Goal: Transaction & Acquisition: Book appointment/travel/reservation

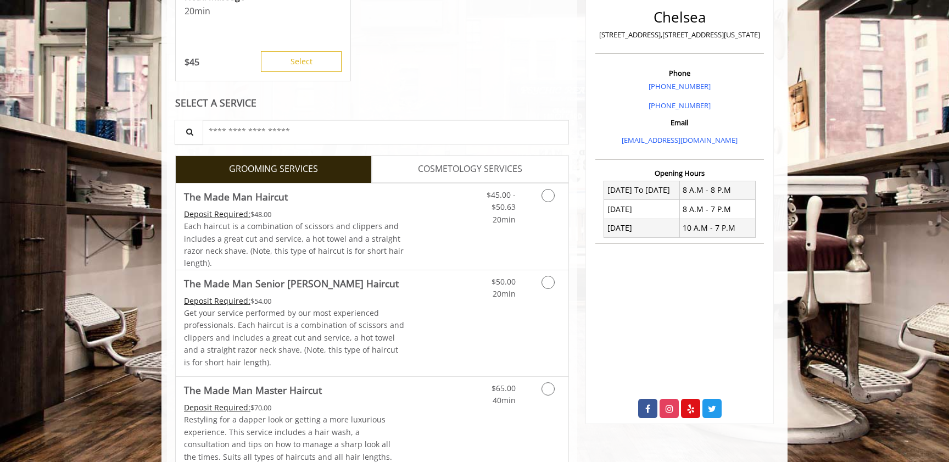
scroll to position [281, 0]
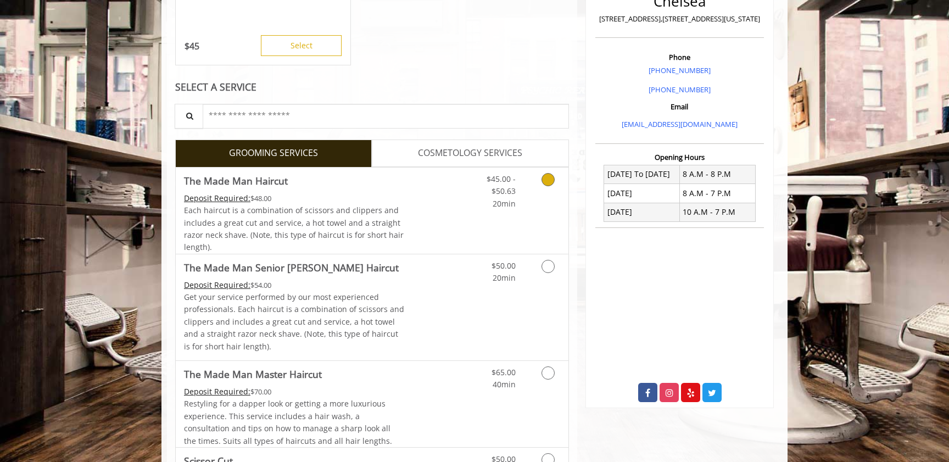
click at [549, 185] on icon "Grooming services" at bounding box center [548, 179] width 13 height 13
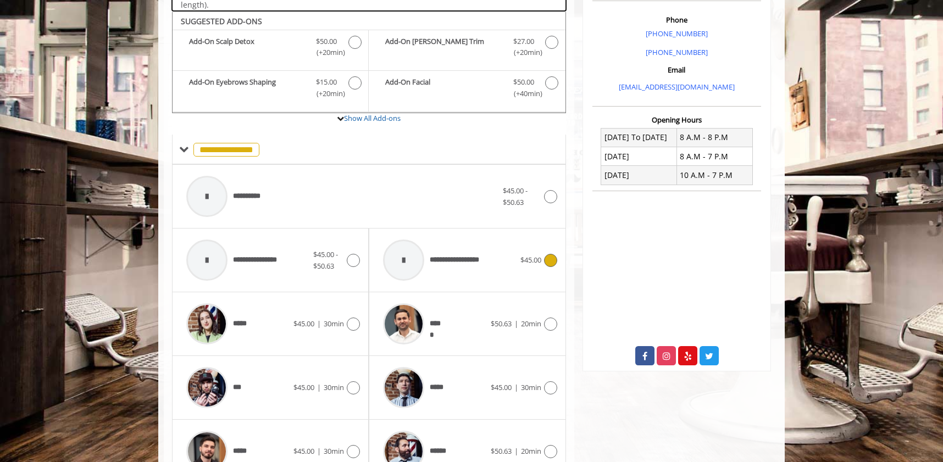
scroll to position [329, 0]
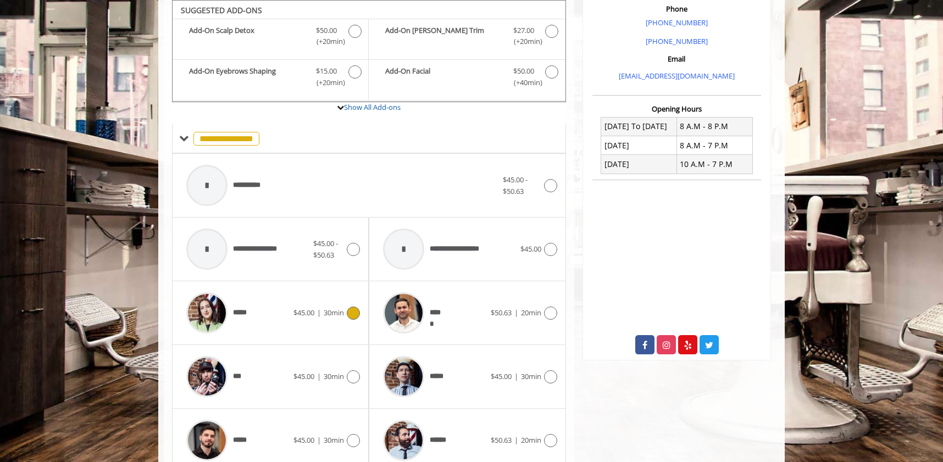
click at [352, 310] on icon at bounding box center [353, 313] width 13 height 13
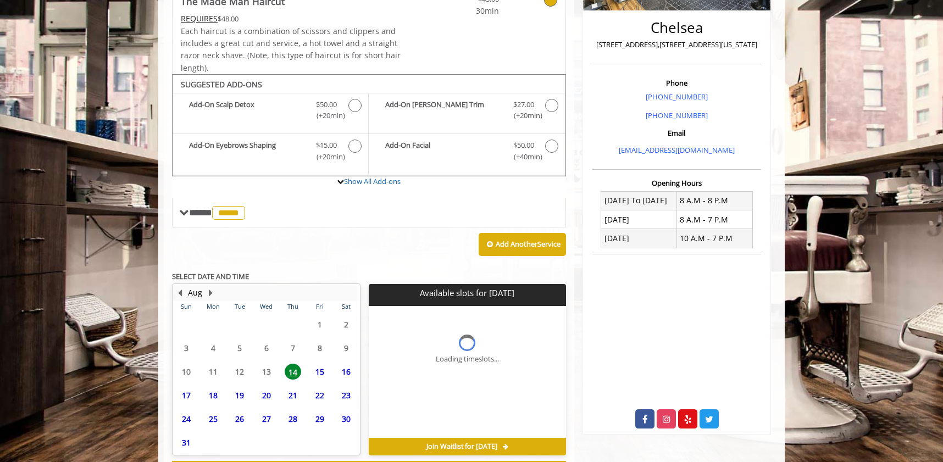
scroll to position [302, 0]
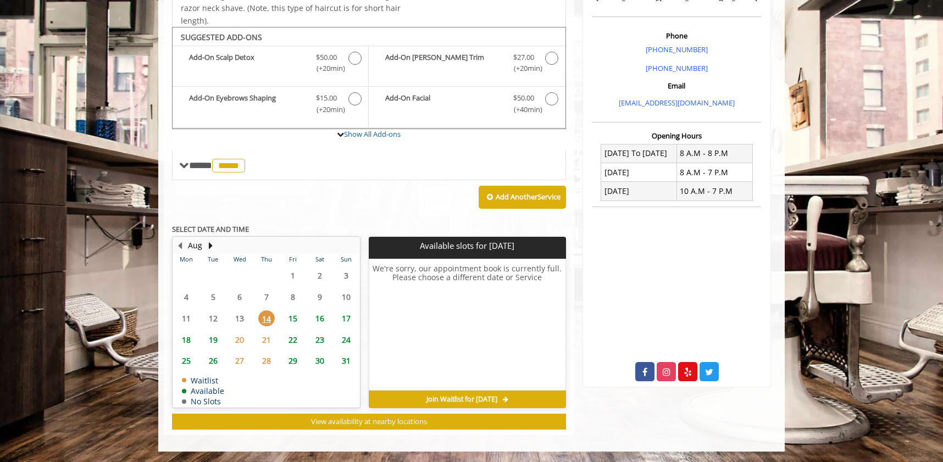
click at [270, 337] on span "21" at bounding box center [266, 340] width 16 height 16
click at [289, 319] on span "15" at bounding box center [293, 318] width 16 height 16
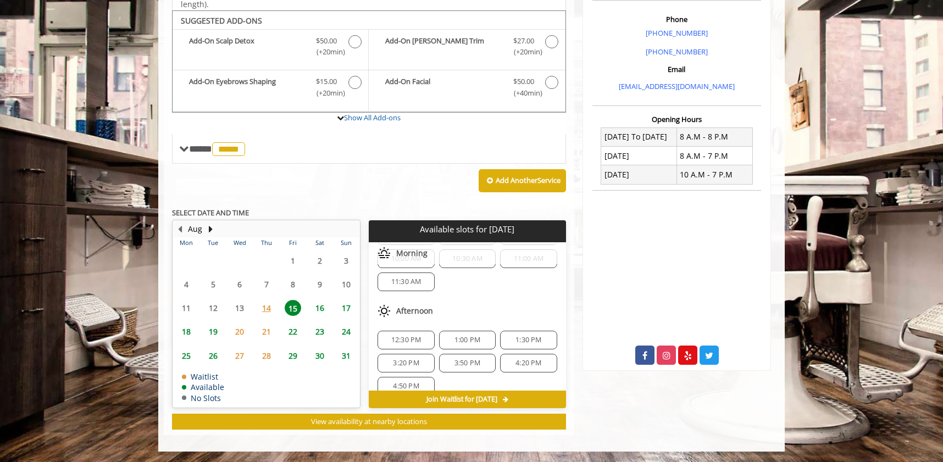
scroll to position [142, 0]
click at [315, 307] on span "16" at bounding box center [320, 308] width 16 height 16
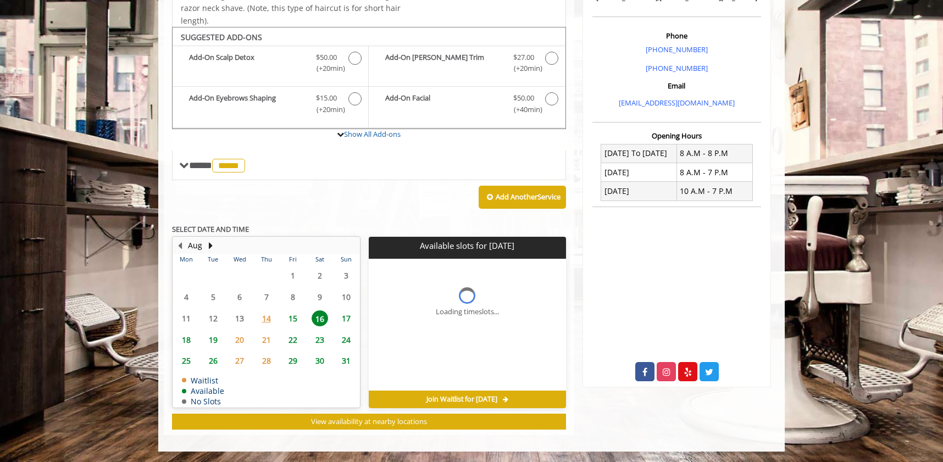
scroll to position [0, 0]
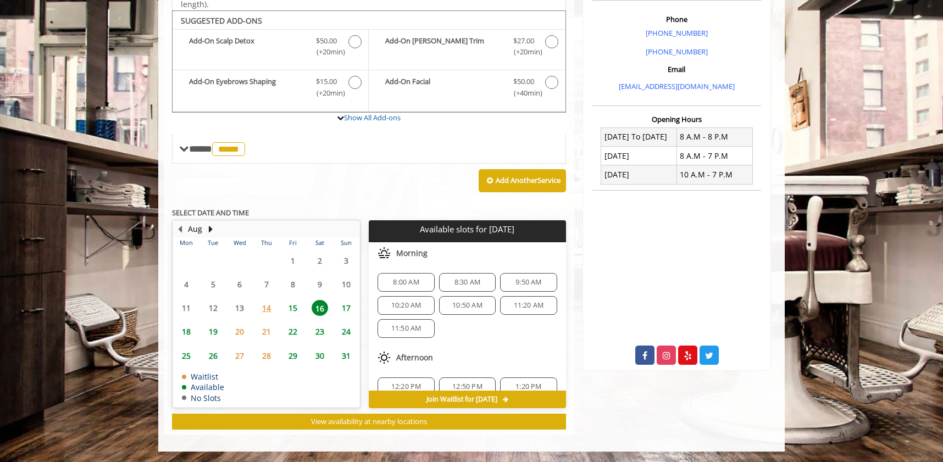
click at [342, 309] on span "17" at bounding box center [346, 308] width 16 height 16
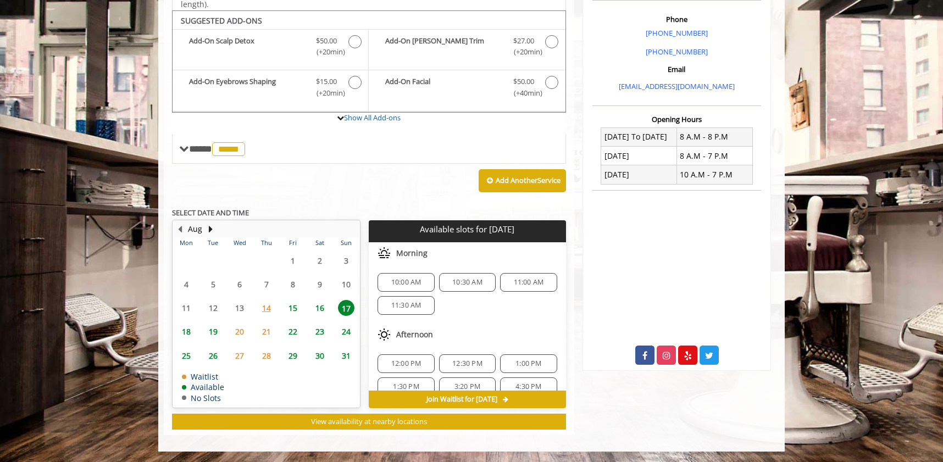
click at [327, 309] on span "16" at bounding box center [320, 308] width 16 height 16
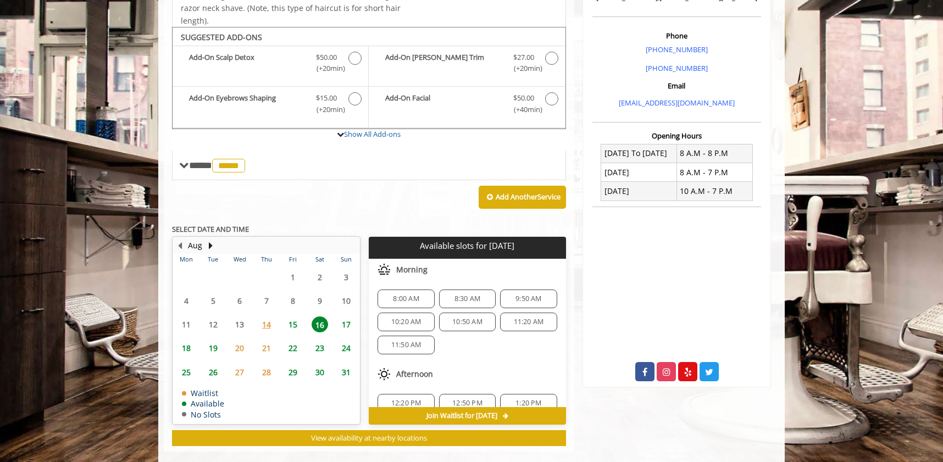
scroll to position [319, 0]
